Goal: Communication & Community: Ask a question

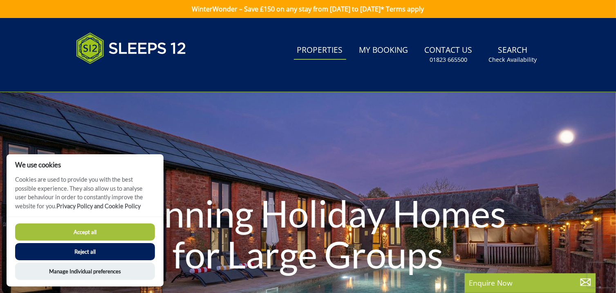
click at [103, 251] on button "Reject all" at bounding box center [85, 251] width 140 height 17
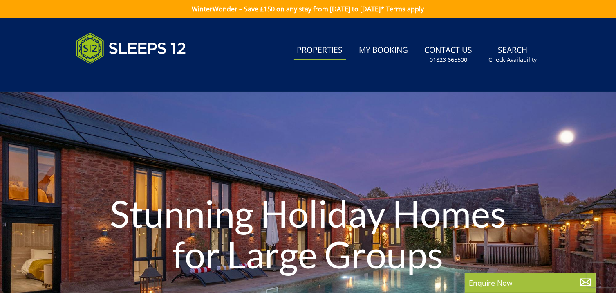
scroll to position [6, 0]
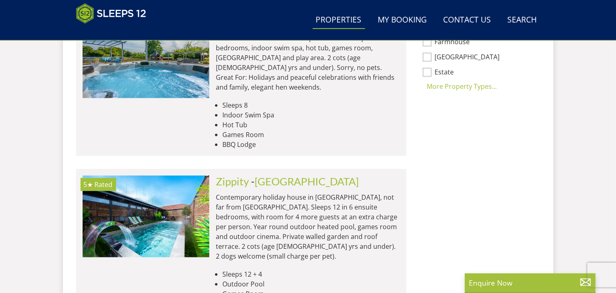
scroll to position [740, 0]
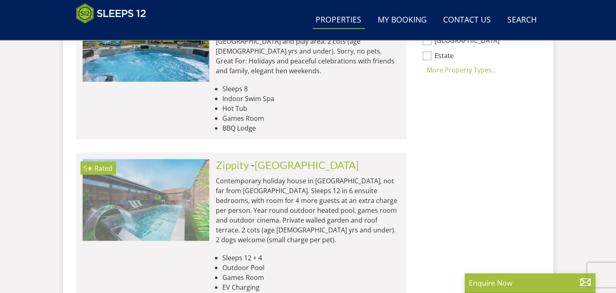
click at [103, 168] on img at bounding box center [146, 200] width 127 height 82
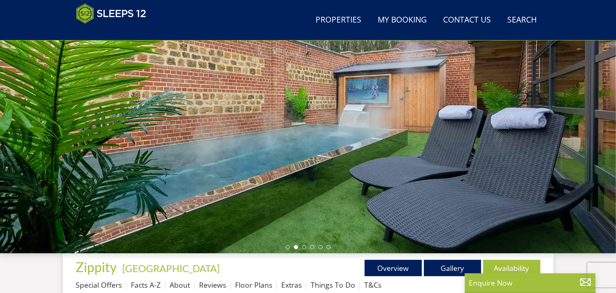
scroll to position [89, 0]
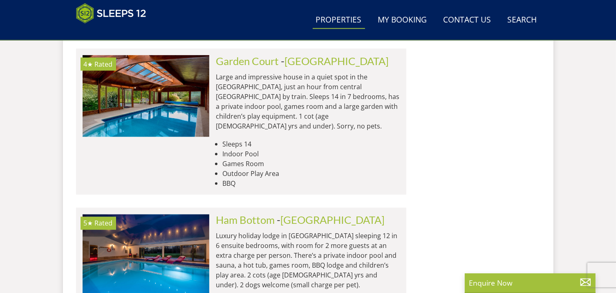
scroll to position [1387, 0]
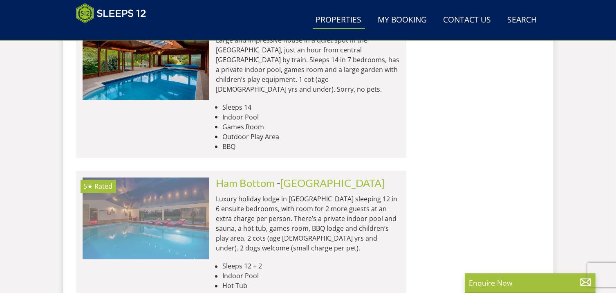
click at [163, 178] on img at bounding box center [146, 219] width 127 height 82
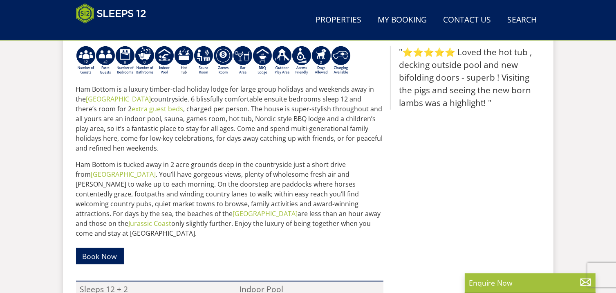
scroll to position [360, 0]
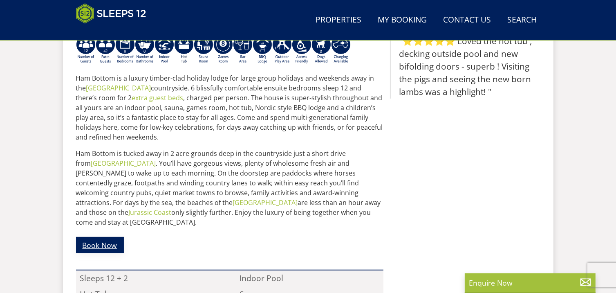
click at [104, 237] on link "Book Now" at bounding box center [100, 245] width 48 height 16
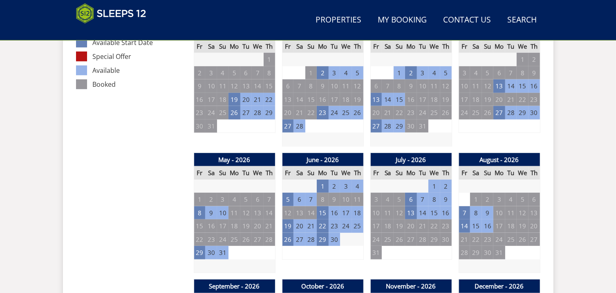
scroll to position [506, 0]
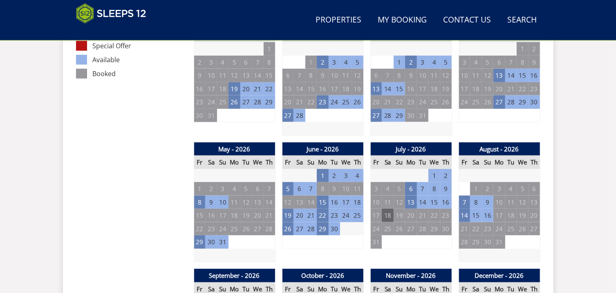
click at [388, 215] on td "18" at bounding box center [387, 215] width 11 height 13
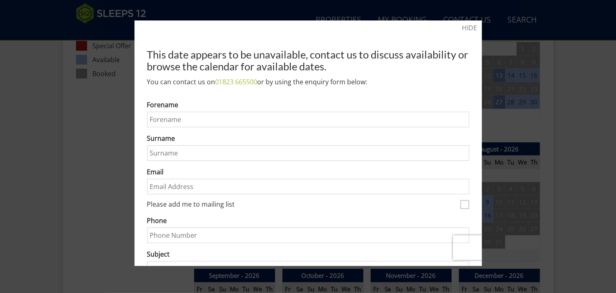
click at [569, 85] on div at bounding box center [308, 146] width 616 height 293
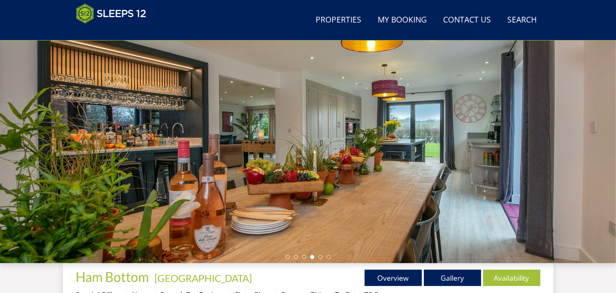
scroll to position [0, 0]
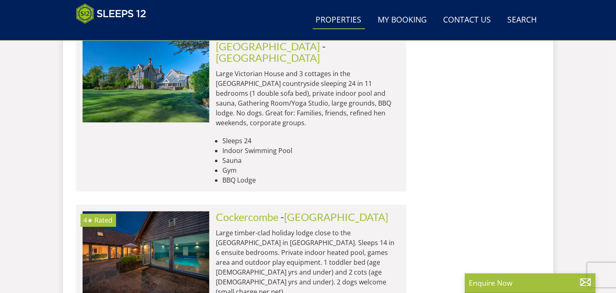
scroll to position [2226, 0]
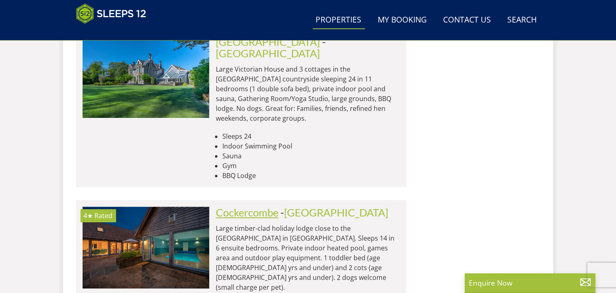
click at [276, 206] on link "Cockercombe" at bounding box center [247, 212] width 63 height 12
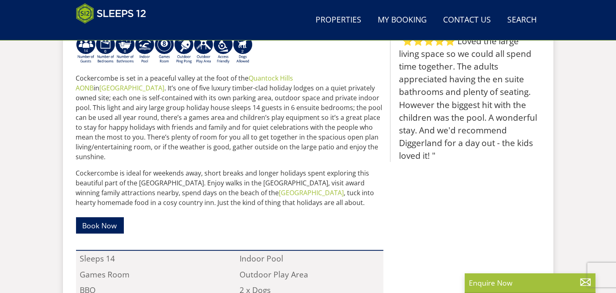
scroll to position [361, 0]
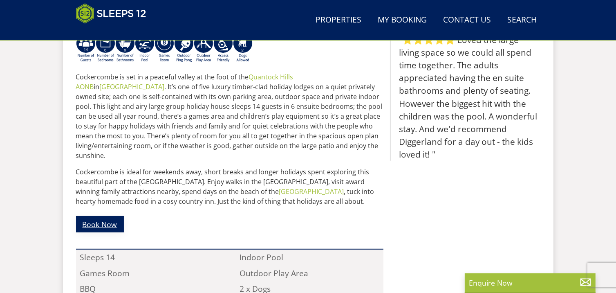
click at [103, 216] on link "Book Now" at bounding box center [100, 224] width 48 height 16
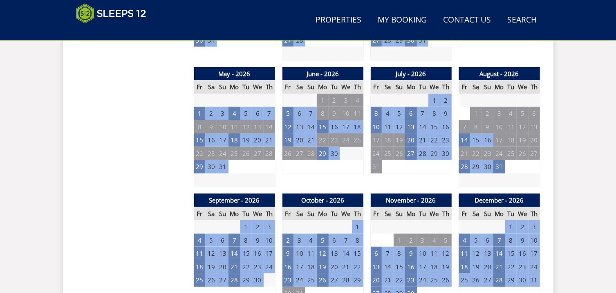
scroll to position [555, 0]
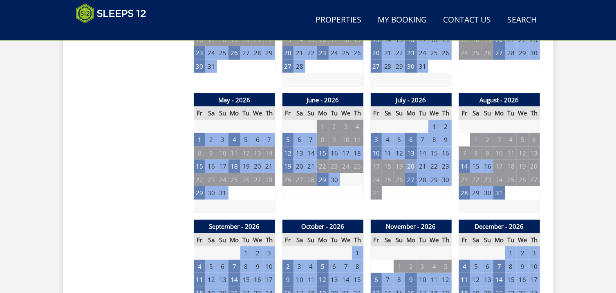
click at [409, 165] on td "20" at bounding box center [410, 166] width 11 height 13
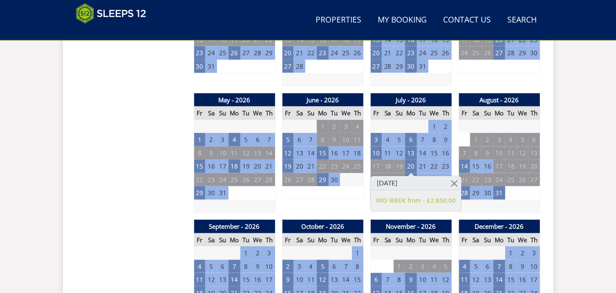
click at [448, 165] on td "23" at bounding box center [446, 166] width 11 height 13
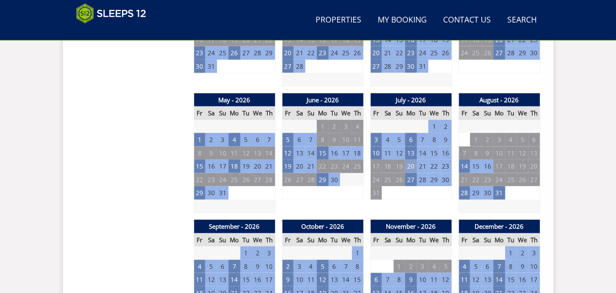
click at [414, 166] on td "20" at bounding box center [410, 166] width 11 height 13
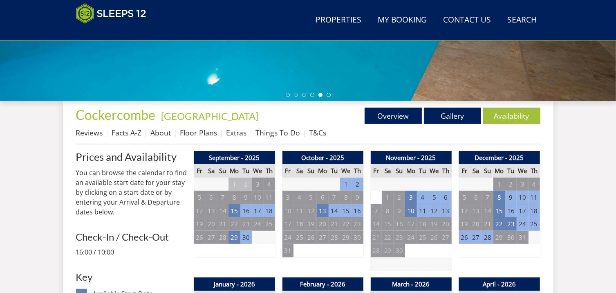
scroll to position [206, 0]
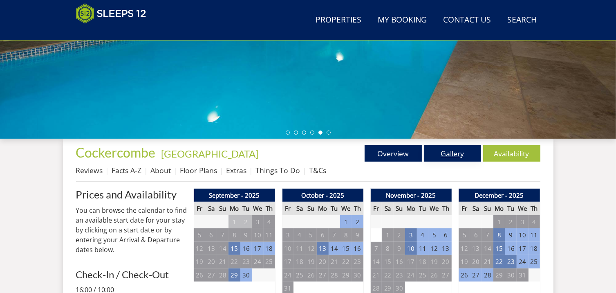
click at [443, 152] on link "Gallery" at bounding box center [452, 153] width 57 height 16
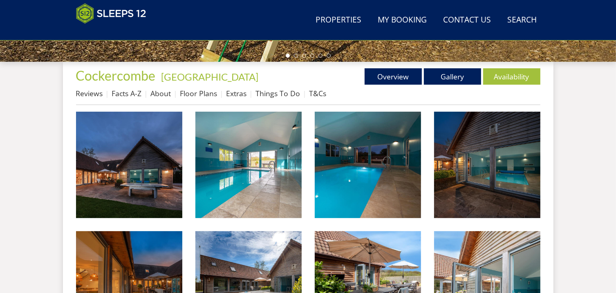
scroll to position [289, 0]
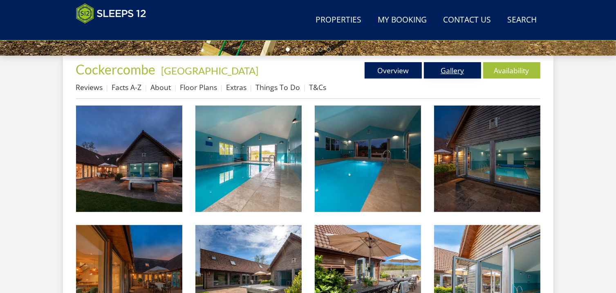
click at [452, 72] on link "Gallery" at bounding box center [452, 70] width 57 height 16
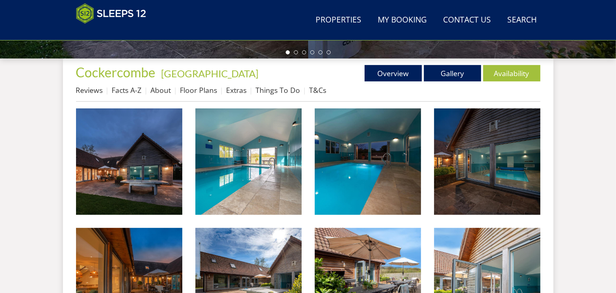
scroll to position [312, 0]
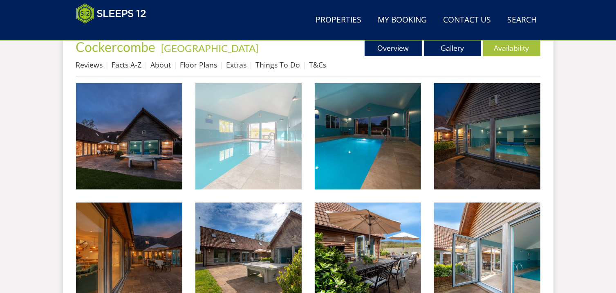
click at [252, 144] on img at bounding box center [249, 136] width 106 height 106
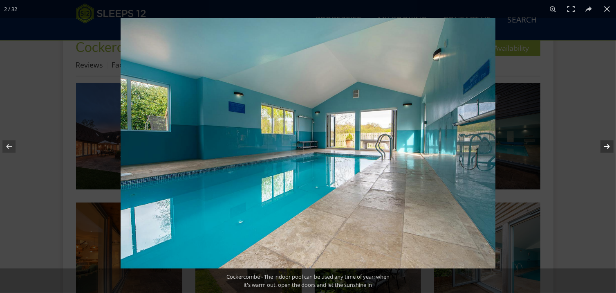
click at [607, 144] on button at bounding box center [602, 146] width 29 height 41
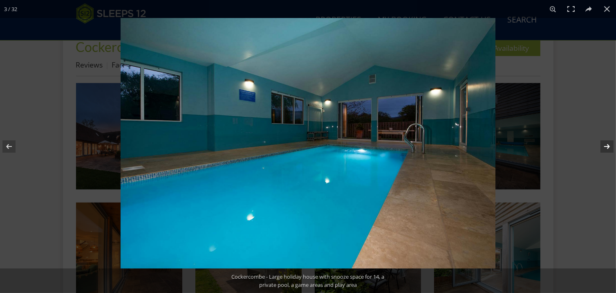
click at [607, 144] on button at bounding box center [602, 146] width 29 height 41
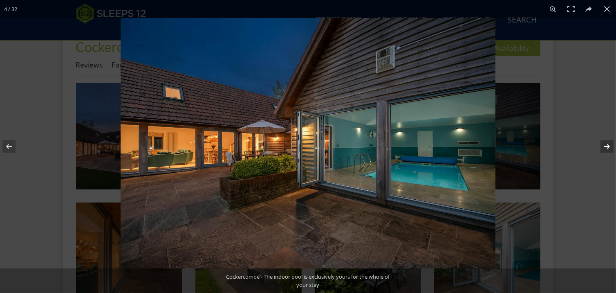
click at [607, 144] on button at bounding box center [602, 146] width 29 height 41
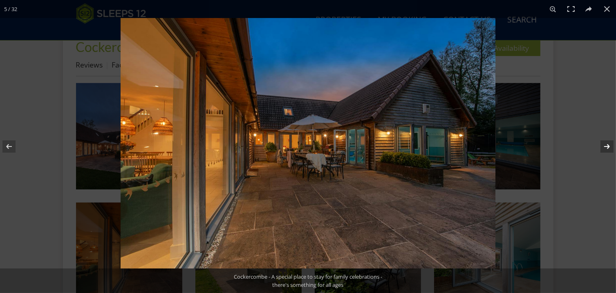
click at [607, 144] on button at bounding box center [602, 146] width 29 height 41
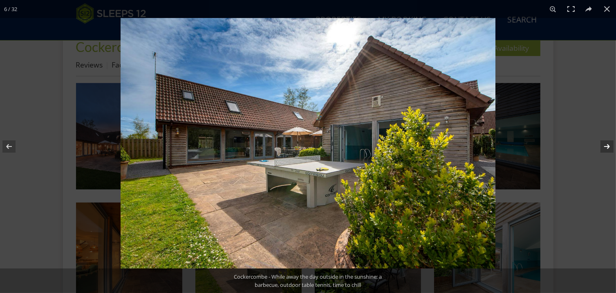
click at [607, 144] on button at bounding box center [602, 146] width 29 height 41
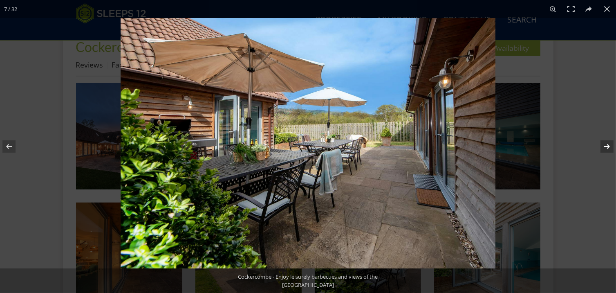
click at [607, 144] on button at bounding box center [602, 146] width 29 height 41
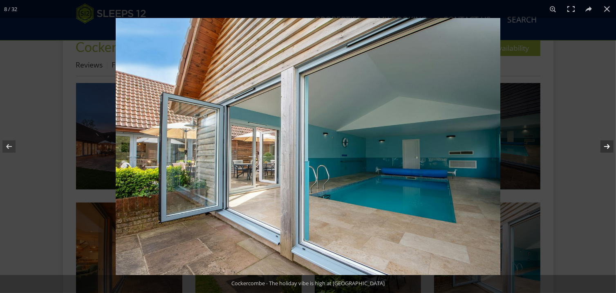
click at [607, 144] on button at bounding box center [602, 146] width 29 height 41
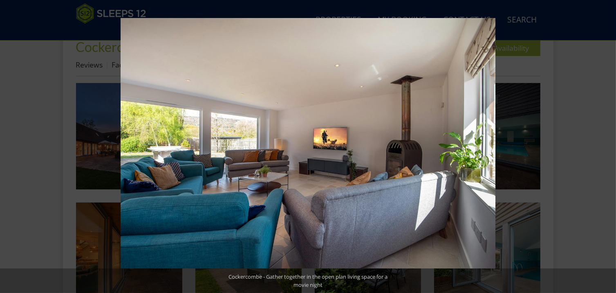
click at [607, 144] on button at bounding box center [602, 146] width 29 height 41
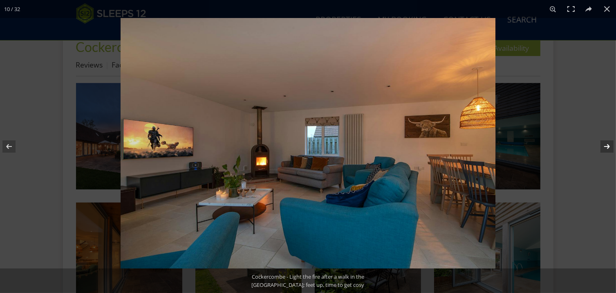
click at [607, 144] on button at bounding box center [602, 146] width 29 height 41
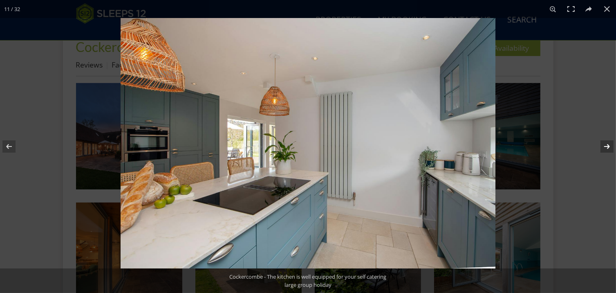
click at [607, 144] on button at bounding box center [602, 146] width 29 height 41
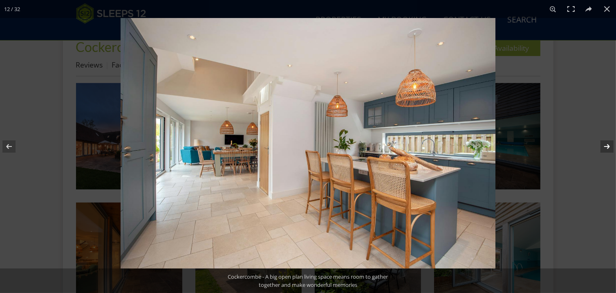
click at [607, 144] on button at bounding box center [602, 146] width 29 height 41
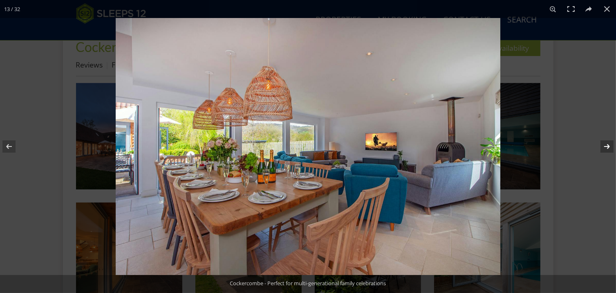
click at [607, 144] on button at bounding box center [602, 146] width 29 height 41
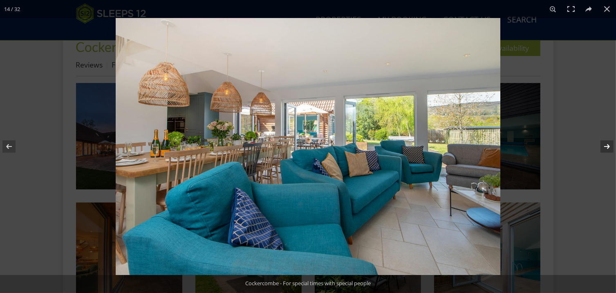
click at [607, 144] on button at bounding box center [602, 146] width 29 height 41
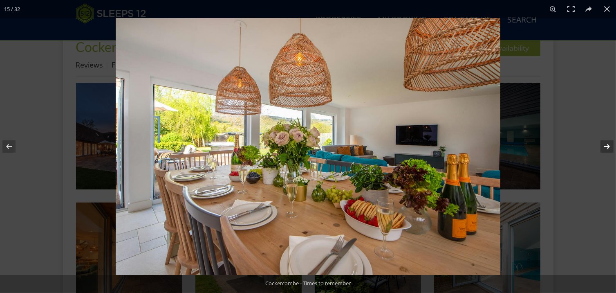
click at [607, 144] on button at bounding box center [602, 146] width 29 height 41
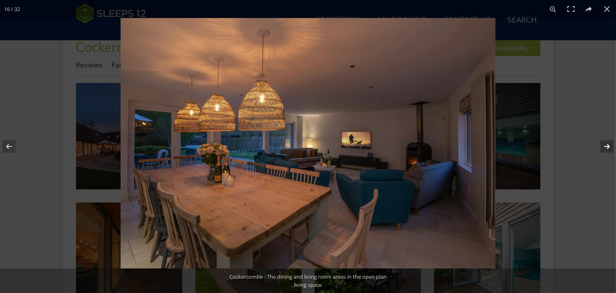
click at [607, 144] on button at bounding box center [602, 146] width 29 height 41
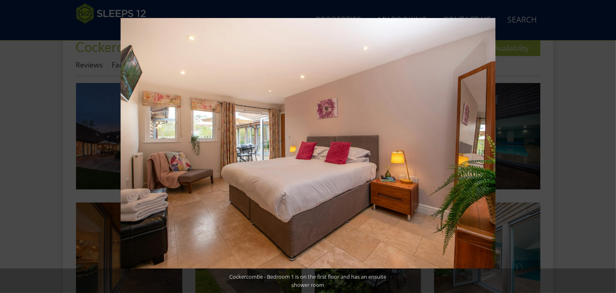
click at [607, 144] on button at bounding box center [602, 146] width 29 height 41
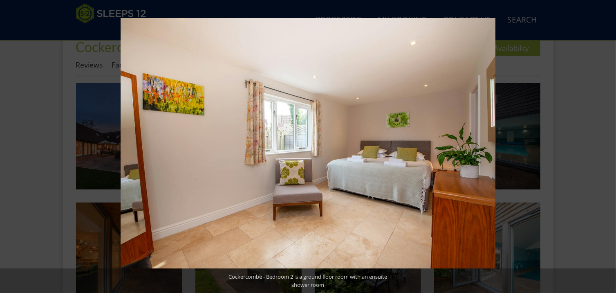
click at [605, 144] on button at bounding box center [602, 146] width 29 height 41
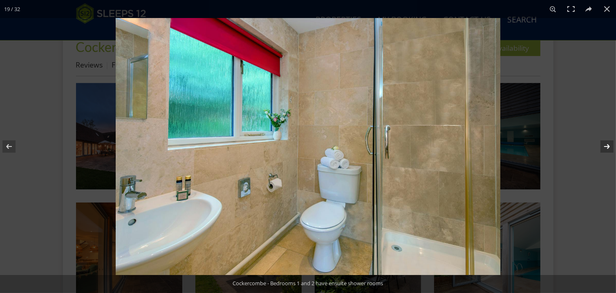
click at [605, 144] on button at bounding box center [602, 146] width 29 height 41
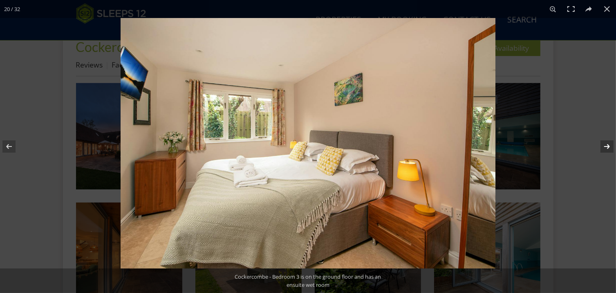
click at [605, 144] on button at bounding box center [602, 146] width 29 height 41
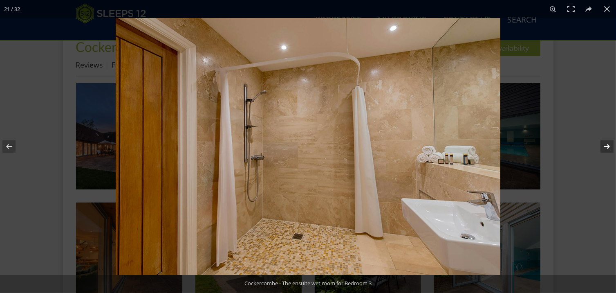
click at [605, 144] on button at bounding box center [602, 146] width 29 height 41
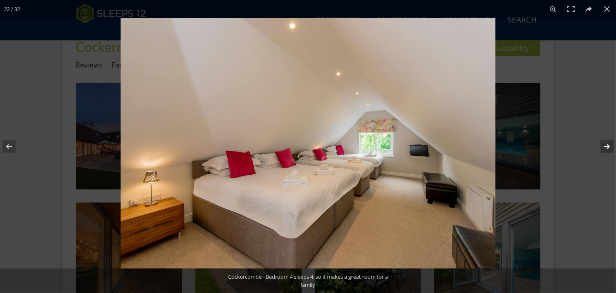
click at [605, 144] on button at bounding box center [602, 146] width 29 height 41
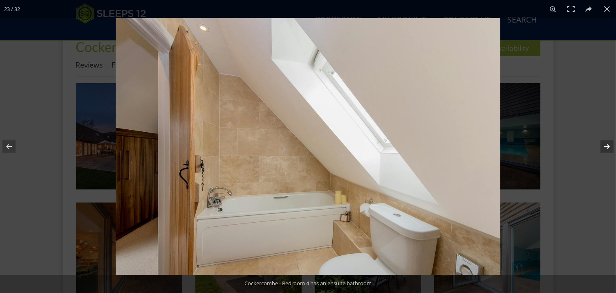
click at [605, 144] on button at bounding box center [602, 146] width 29 height 41
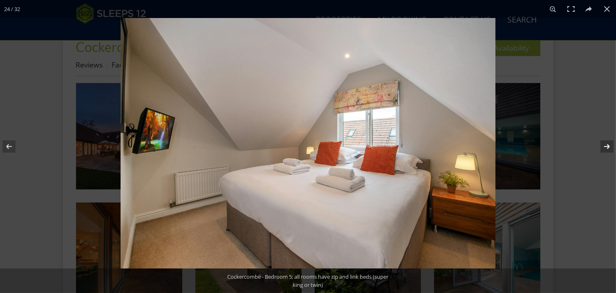
click at [605, 144] on button at bounding box center [602, 146] width 29 height 41
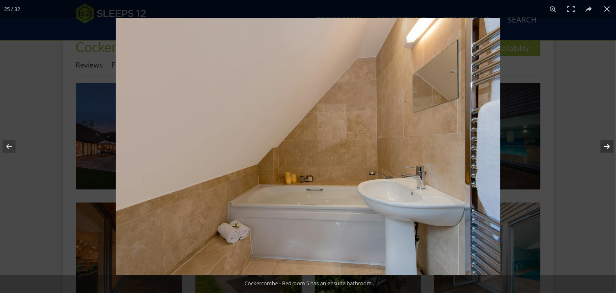
click at [605, 144] on button at bounding box center [602, 146] width 29 height 41
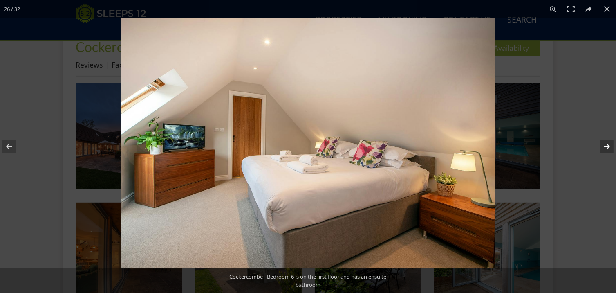
click at [605, 144] on button at bounding box center [602, 146] width 29 height 41
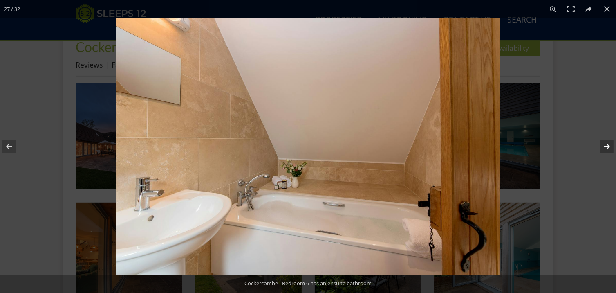
click at [605, 144] on button at bounding box center [602, 146] width 29 height 41
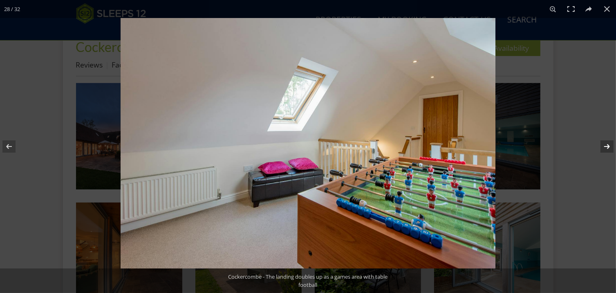
click at [605, 144] on button at bounding box center [602, 146] width 29 height 41
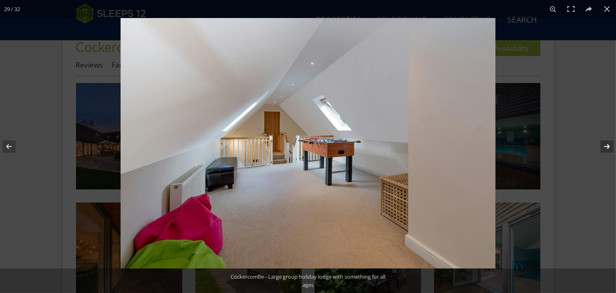
click at [605, 144] on button at bounding box center [602, 146] width 29 height 41
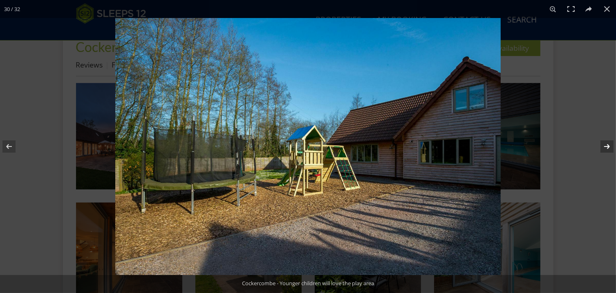
click at [605, 144] on button at bounding box center [602, 146] width 29 height 41
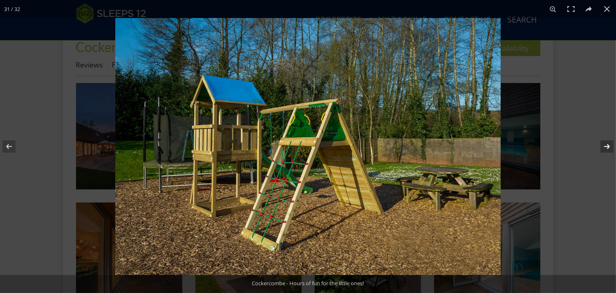
click at [605, 144] on button at bounding box center [602, 146] width 29 height 41
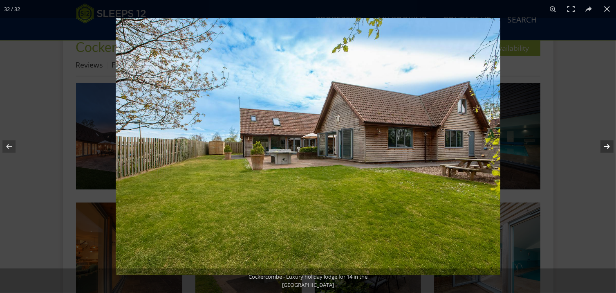
click at [605, 144] on button at bounding box center [602, 146] width 29 height 41
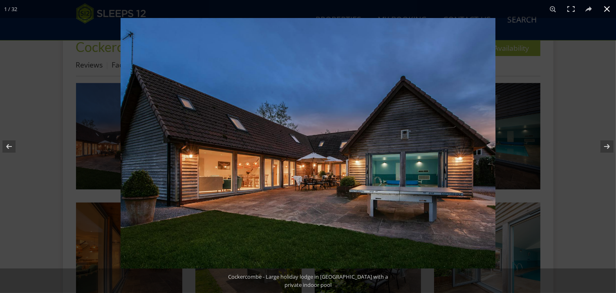
drag, startPoint x: 610, startPoint y: 11, endPoint x: 603, endPoint y: 8, distance: 8.2
click at [604, 9] on button at bounding box center [607, 9] width 18 height 18
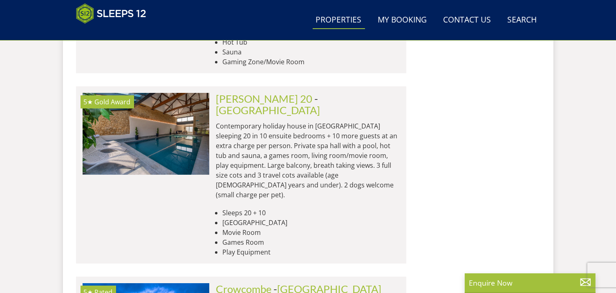
scroll to position [3034, 0]
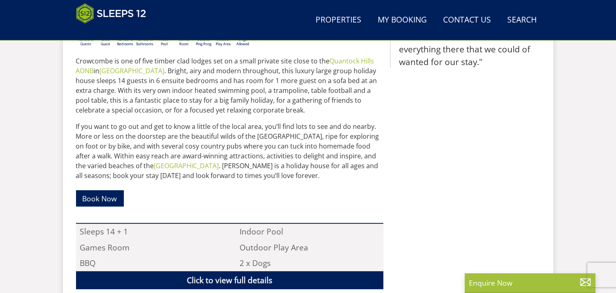
scroll to position [382, 0]
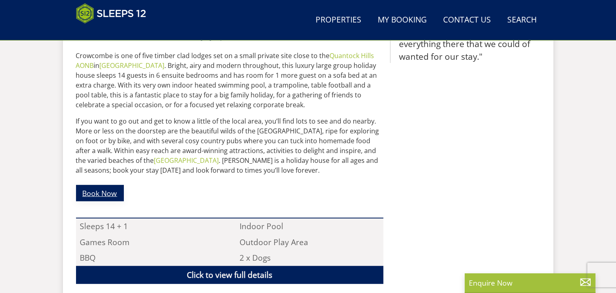
click at [105, 193] on link "Book Now" at bounding box center [100, 193] width 48 height 16
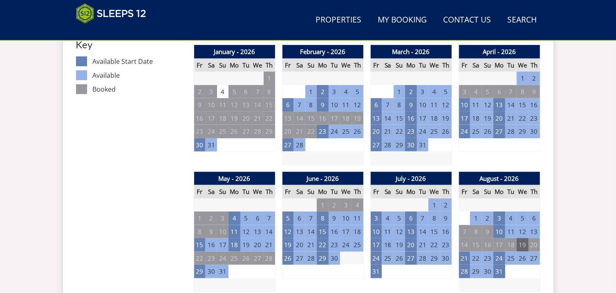
scroll to position [478, 0]
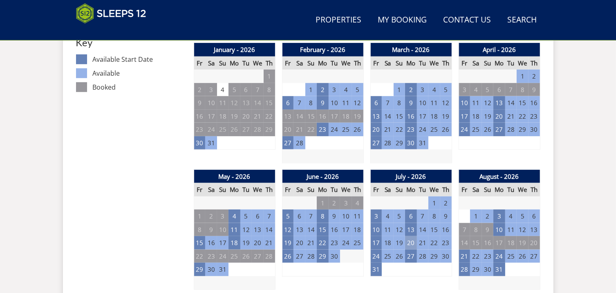
click at [409, 241] on td "20" at bounding box center [410, 242] width 11 height 13
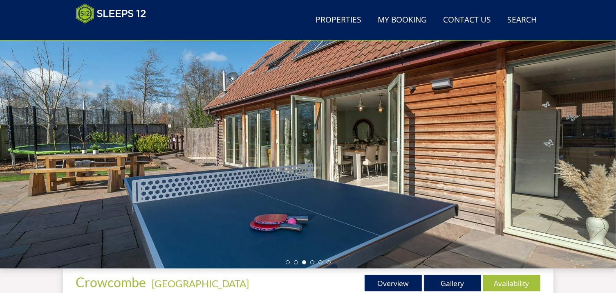
scroll to position [41, 0]
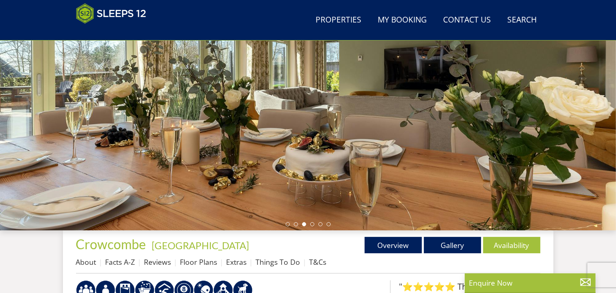
scroll to position [103, 0]
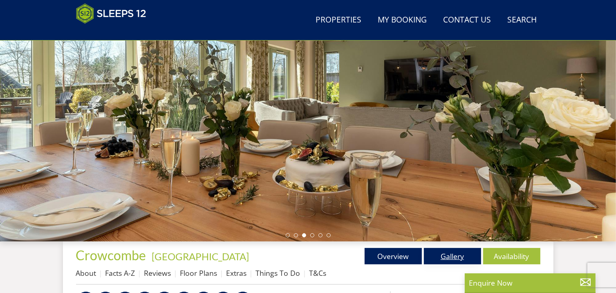
click at [448, 255] on link "Gallery" at bounding box center [452, 256] width 57 height 16
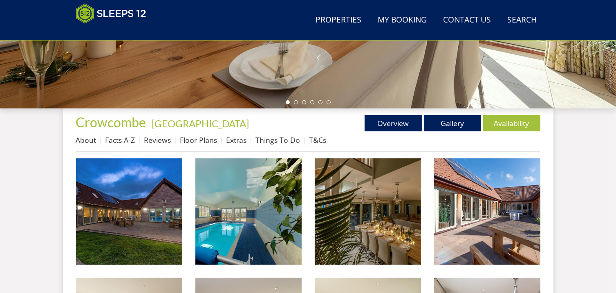
scroll to position [252, 0]
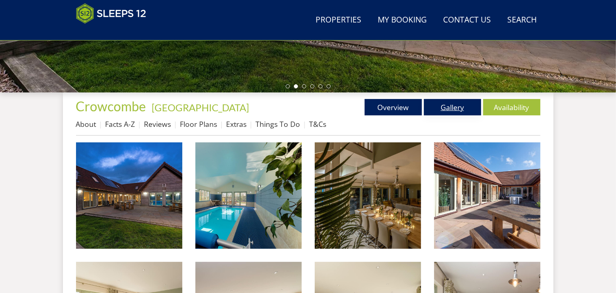
click at [458, 106] on link "Gallery" at bounding box center [452, 107] width 57 height 16
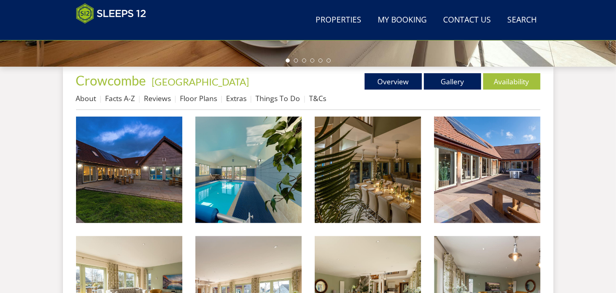
scroll to position [281, 0]
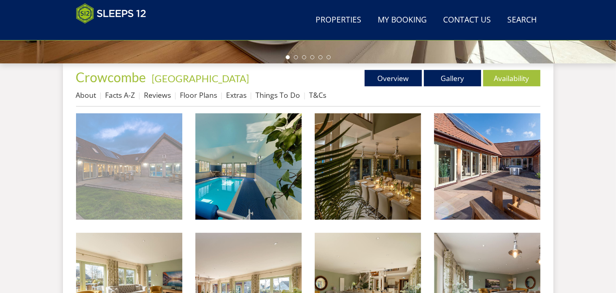
click at [118, 173] on img at bounding box center [129, 166] width 106 height 106
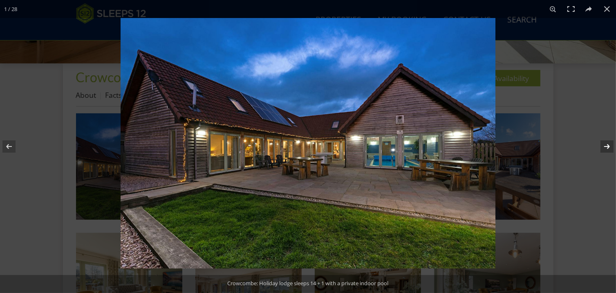
click at [606, 147] on button at bounding box center [602, 146] width 29 height 41
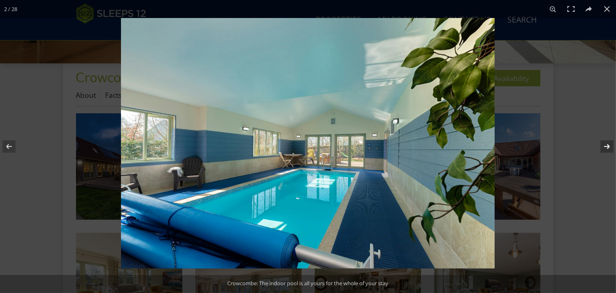
click at [606, 147] on button at bounding box center [602, 146] width 29 height 41
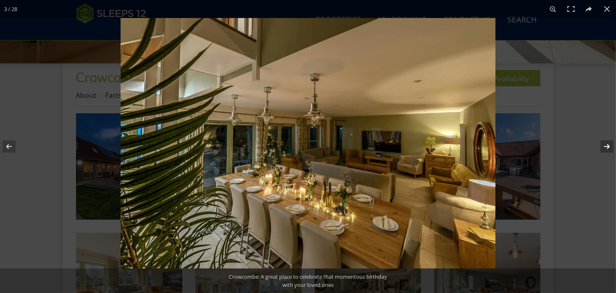
click at [606, 147] on button at bounding box center [602, 146] width 29 height 41
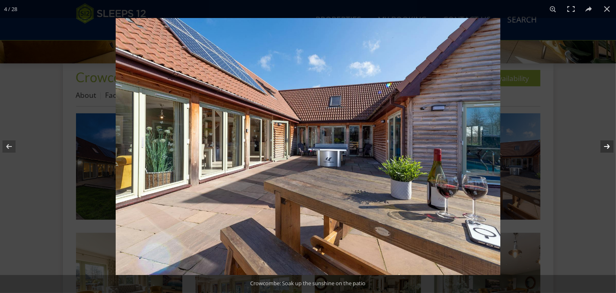
click at [606, 147] on button at bounding box center [602, 146] width 29 height 41
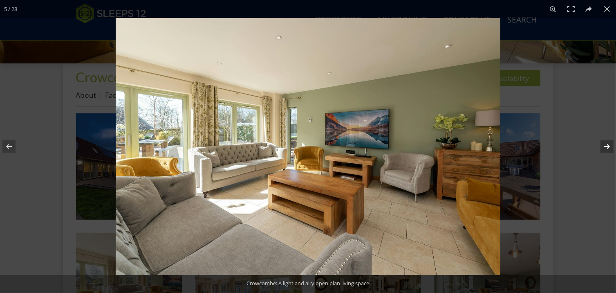
click at [606, 147] on button at bounding box center [602, 146] width 29 height 41
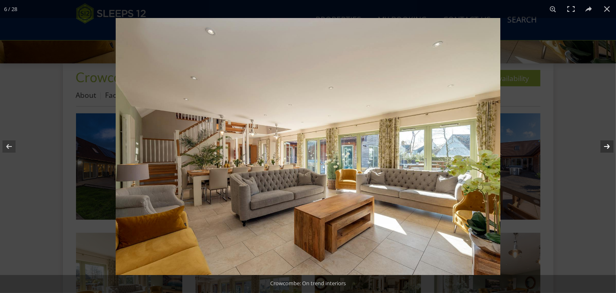
click at [606, 147] on button at bounding box center [602, 146] width 29 height 41
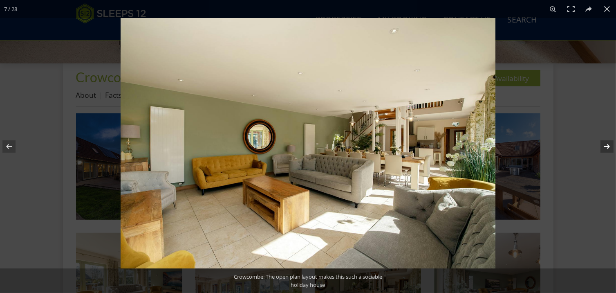
click at [606, 147] on button at bounding box center [602, 146] width 29 height 41
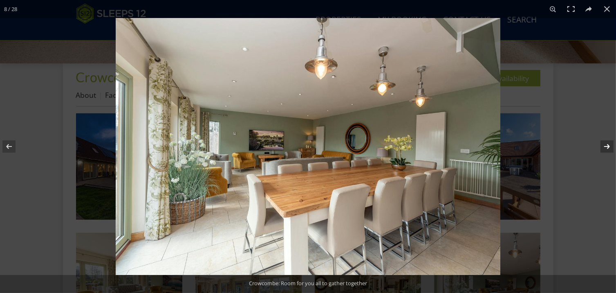
click at [606, 147] on button at bounding box center [602, 146] width 29 height 41
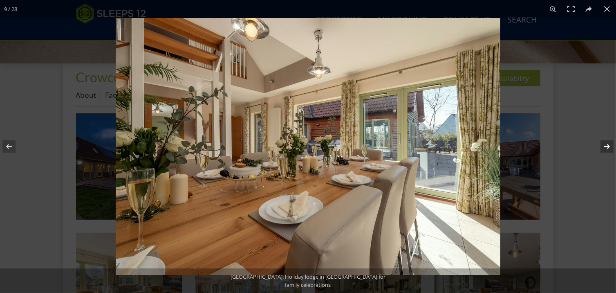
click at [606, 147] on button at bounding box center [602, 146] width 29 height 41
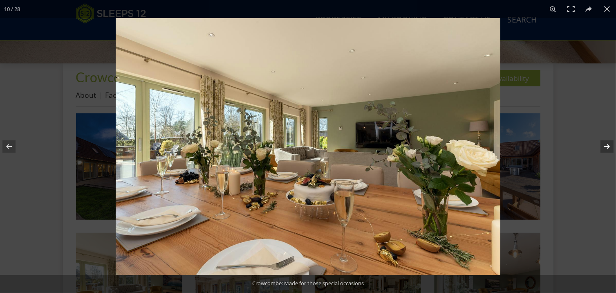
click at [606, 147] on button at bounding box center [602, 146] width 29 height 41
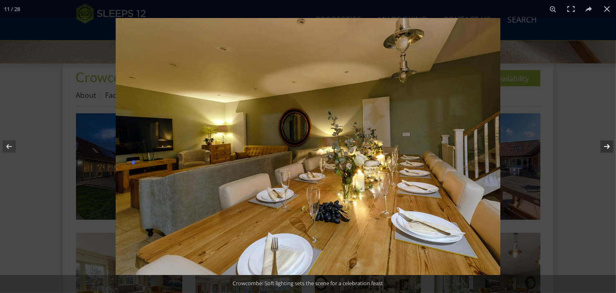
click at [606, 147] on button at bounding box center [602, 146] width 29 height 41
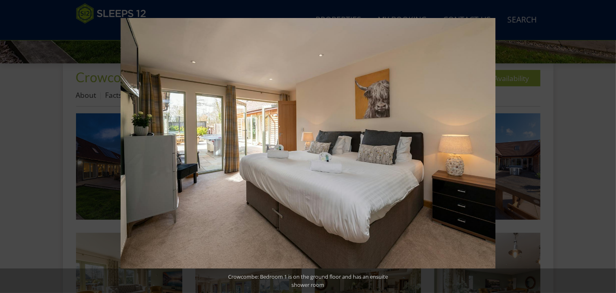
click at [606, 147] on button at bounding box center [602, 146] width 29 height 41
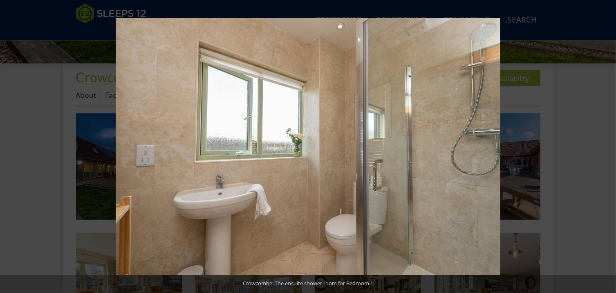
click at [606, 147] on button at bounding box center [602, 146] width 29 height 41
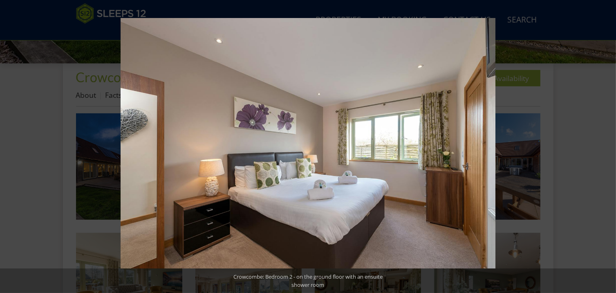
click at [606, 147] on button at bounding box center [602, 146] width 29 height 41
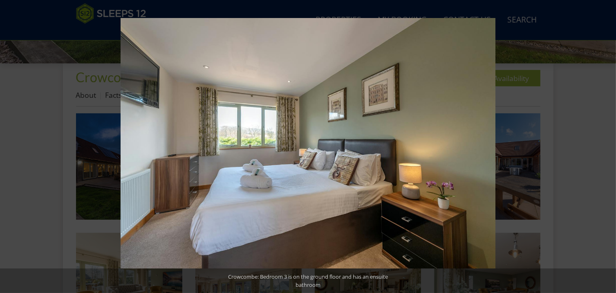
click at [606, 147] on button at bounding box center [602, 146] width 29 height 41
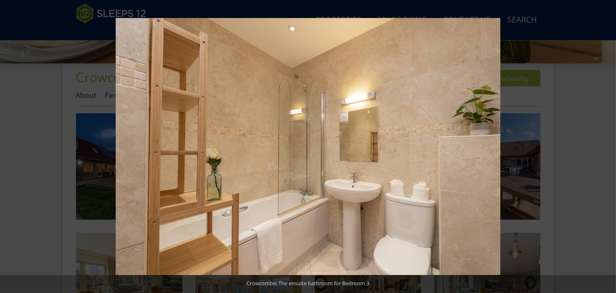
click at [606, 147] on button at bounding box center [602, 146] width 29 height 41
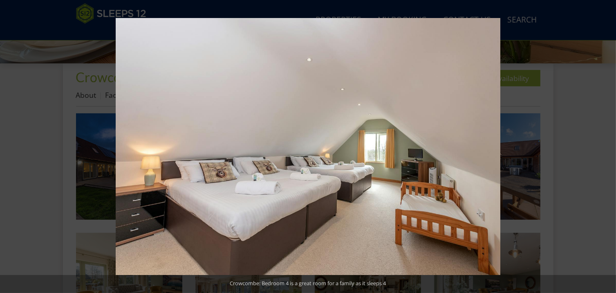
click at [606, 147] on button at bounding box center [602, 146] width 29 height 41
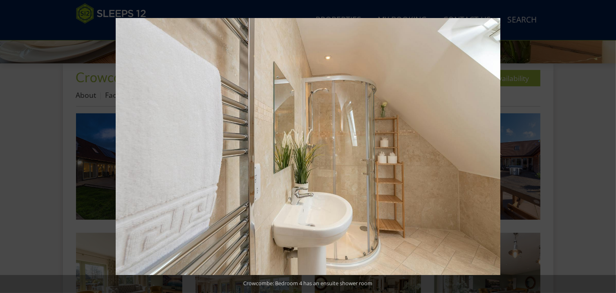
click at [606, 147] on button at bounding box center [602, 146] width 29 height 41
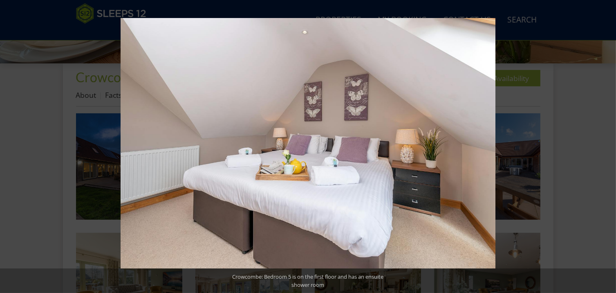
click at [606, 147] on button at bounding box center [602, 146] width 29 height 41
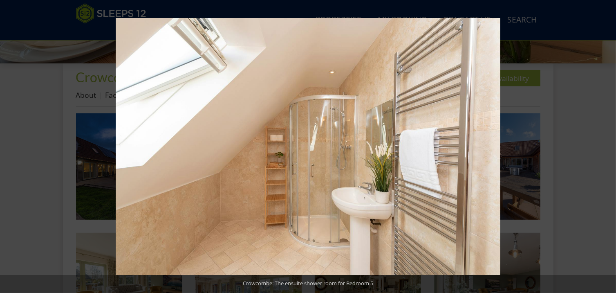
click at [606, 147] on button at bounding box center [602, 146] width 29 height 41
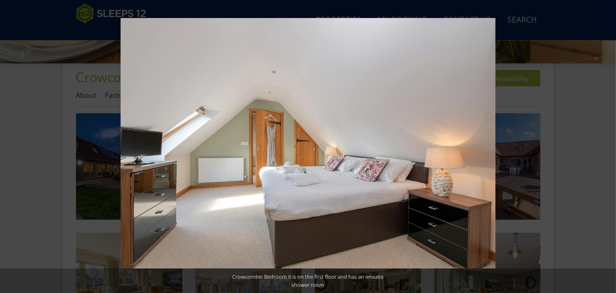
click at [606, 147] on button at bounding box center [602, 146] width 29 height 41
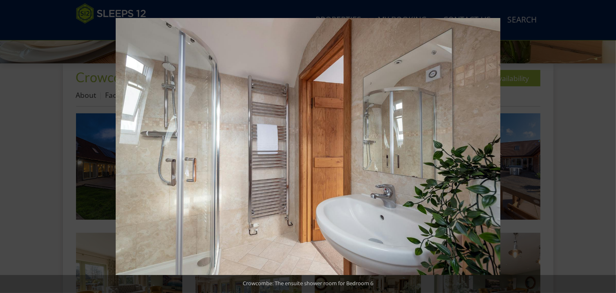
click at [606, 147] on button at bounding box center [602, 146] width 29 height 41
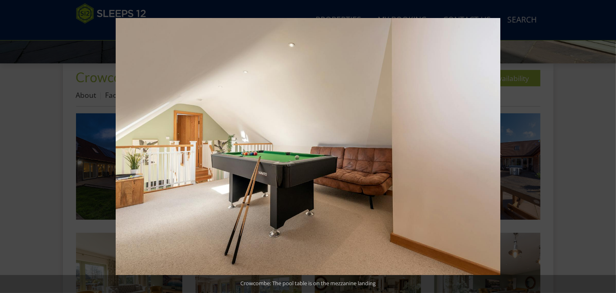
click at [606, 147] on button at bounding box center [602, 146] width 29 height 41
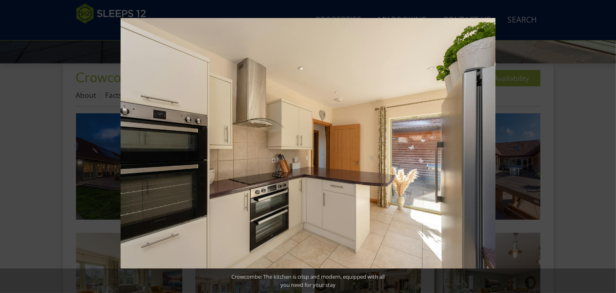
click at [606, 147] on button at bounding box center [602, 146] width 29 height 41
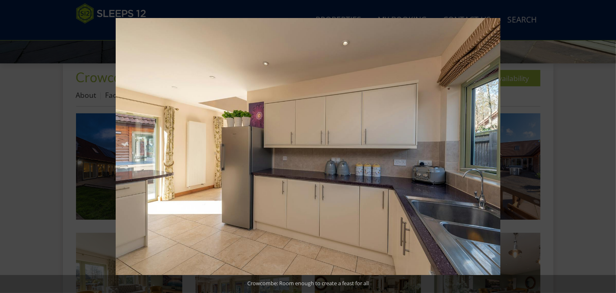
click at [606, 147] on button at bounding box center [602, 146] width 29 height 41
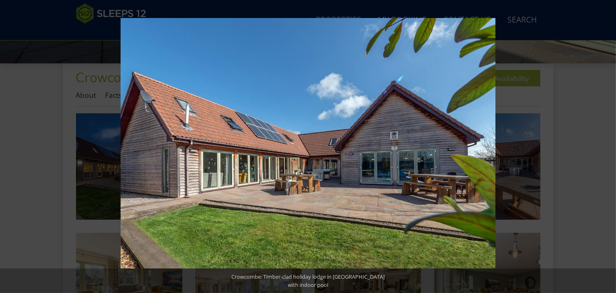
click at [606, 147] on button at bounding box center [602, 146] width 29 height 41
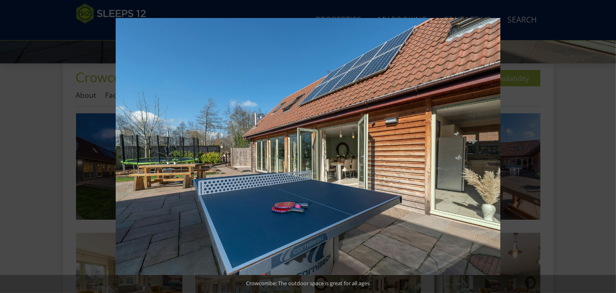
click at [606, 147] on button at bounding box center [602, 146] width 29 height 41
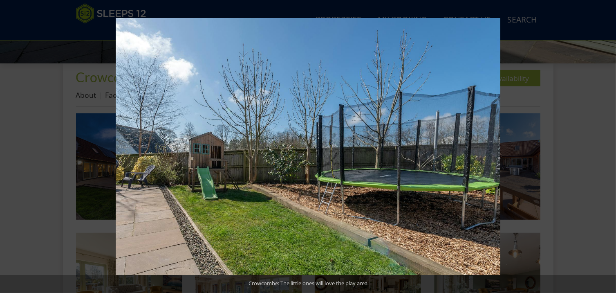
click at [606, 147] on button at bounding box center [602, 146] width 29 height 41
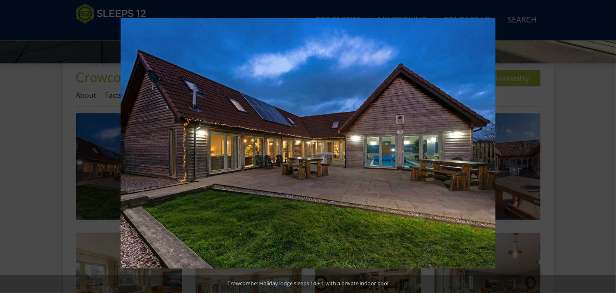
click at [606, 147] on button at bounding box center [602, 146] width 29 height 41
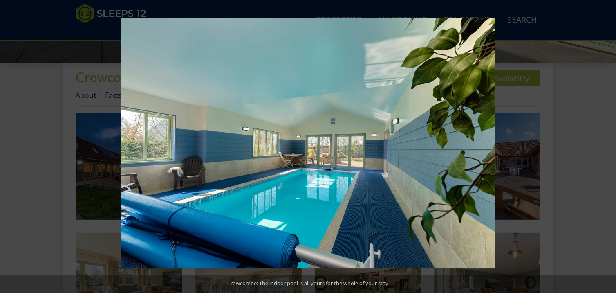
click at [606, 147] on button at bounding box center [602, 146] width 29 height 41
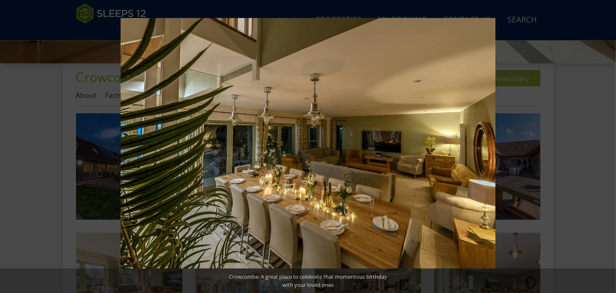
click at [606, 147] on button at bounding box center [602, 146] width 29 height 41
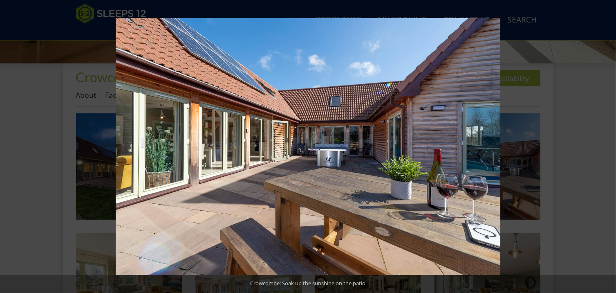
click at [606, 147] on button at bounding box center [602, 146] width 29 height 41
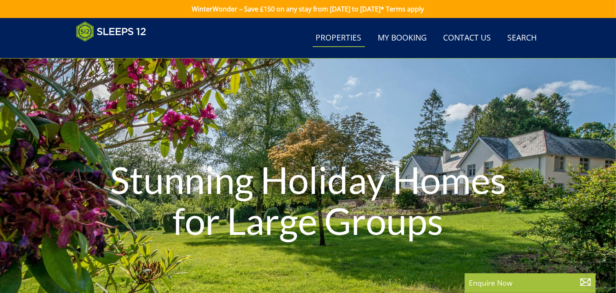
scroll to position [16, 0]
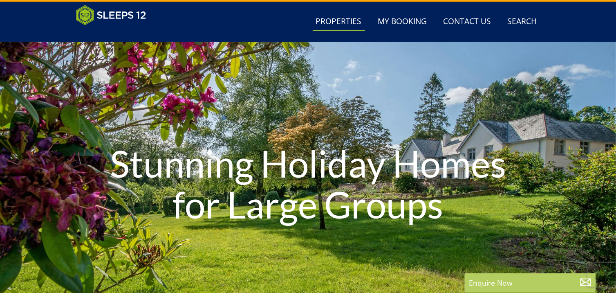
click at [502, 282] on p "Enquire Now" at bounding box center [530, 282] width 123 height 11
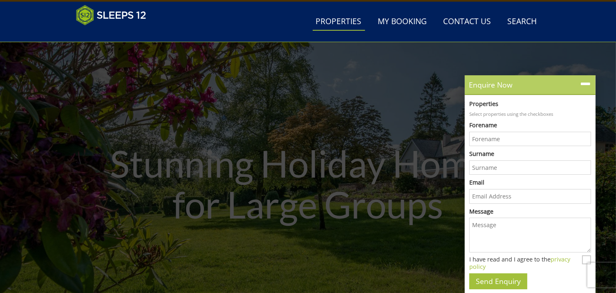
scroll to position [0, 0]
click at [587, 83] on icon at bounding box center [586, 84] width 12 height 12
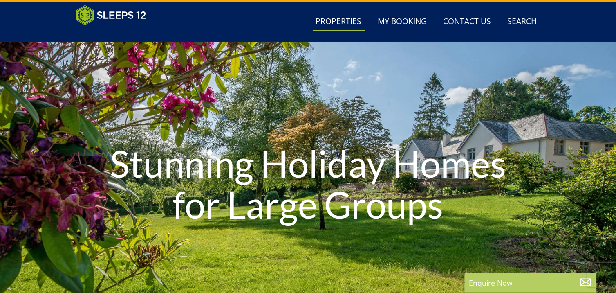
click at [584, 279] on icon at bounding box center [586, 282] width 12 height 12
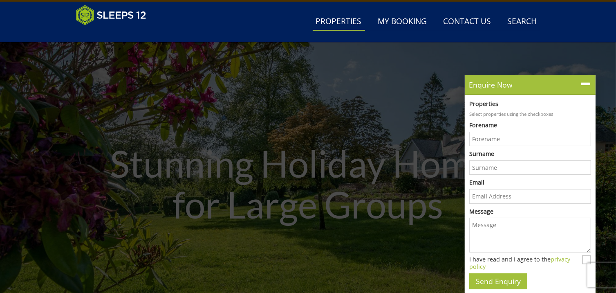
click at [500, 137] on input "Forename" at bounding box center [531, 139] width 122 height 15
type input "Georgina"
type input "Dixon"
type input "georginadixon115@gmail.com"
click at [480, 230] on textarea "Message" at bounding box center [531, 235] width 122 height 35
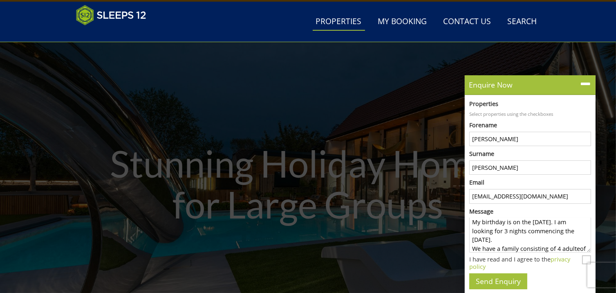
scroll to position [38, 0]
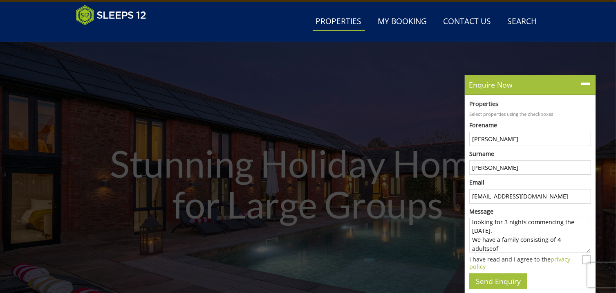
click at [556, 237] on textarea "Good evening. I am looking to book accommodation to celebrate a 70th birthday. …" at bounding box center [531, 235] width 122 height 35
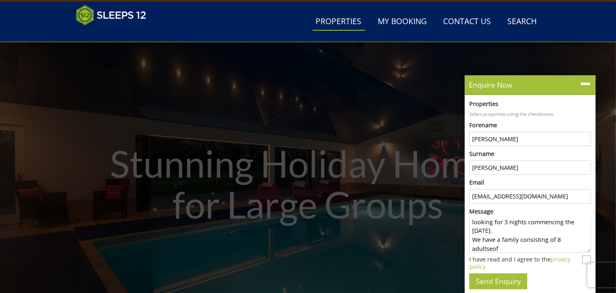
click at [491, 245] on textarea "Good evening. I am looking to book accommodation to celebrate a 70th birthday. …" at bounding box center [531, 235] width 122 height 35
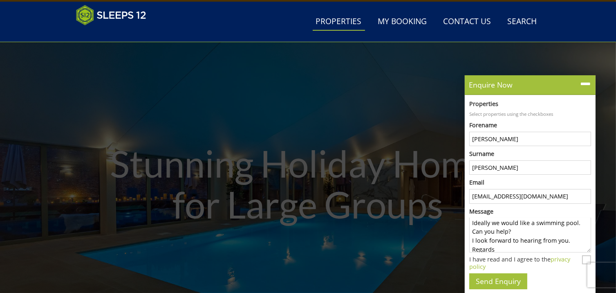
scroll to position [94, 0]
type textarea "Good evening. I am looking to book accommodation to celebrate a 70th birthday. …"
click at [586, 261] on input "I have read and I agree to the privacy policy" at bounding box center [587, 259] width 9 height 9
checkbox input "true"
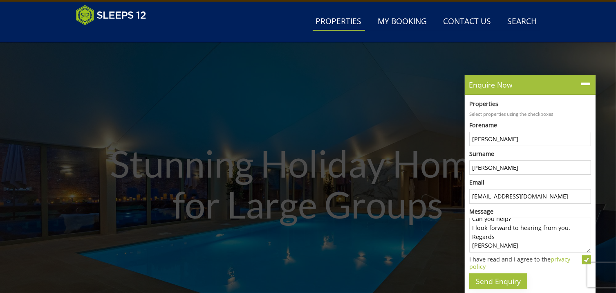
click at [488, 278] on button "Send Enquiry" at bounding box center [499, 281] width 58 height 16
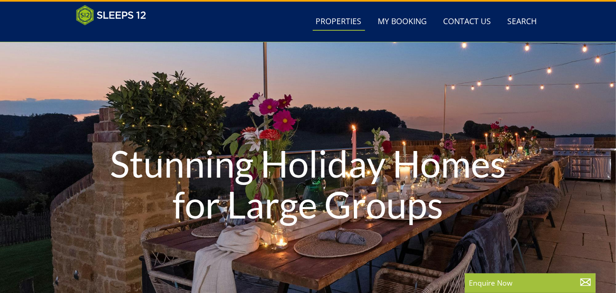
scroll to position [0, 0]
